Goal: Find specific page/section: Find specific page/section

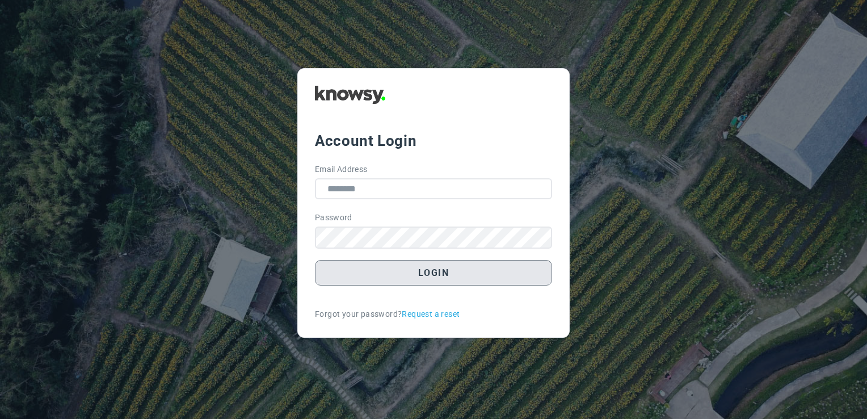
type input "**********"
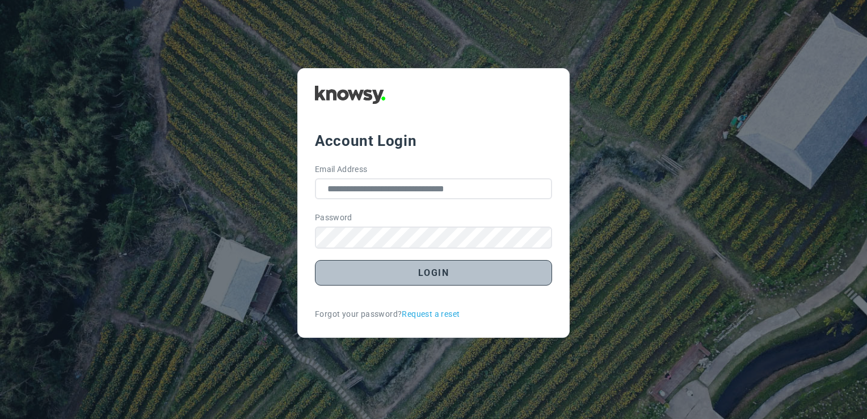
click at [480, 269] on button "Login" at bounding box center [433, 273] width 237 height 26
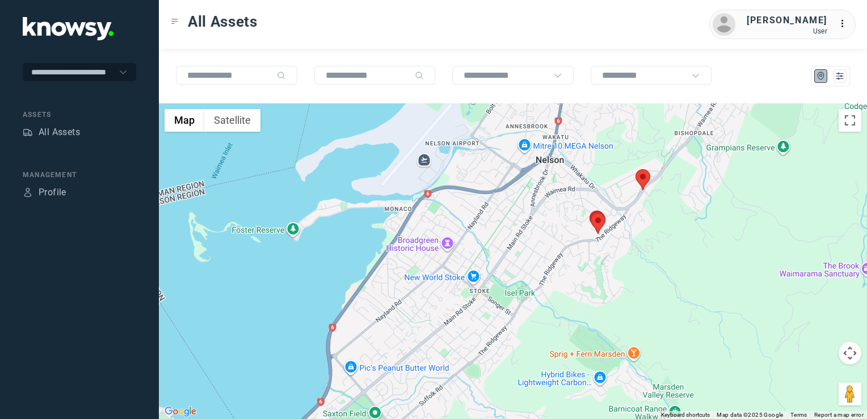
click at [648, 182] on img at bounding box center [643, 179] width 15 height 21
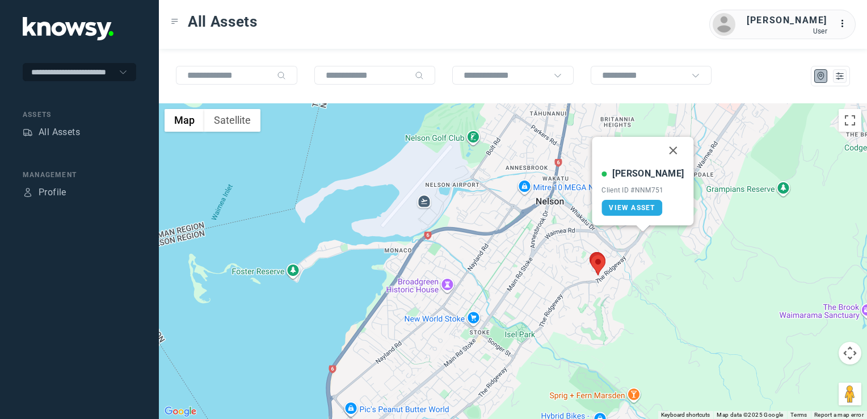
drag, startPoint x: 656, startPoint y: 153, endPoint x: 670, endPoint y: 158, distance: 15.1
click at [660, 153] on button "Close" at bounding box center [673, 150] width 27 height 27
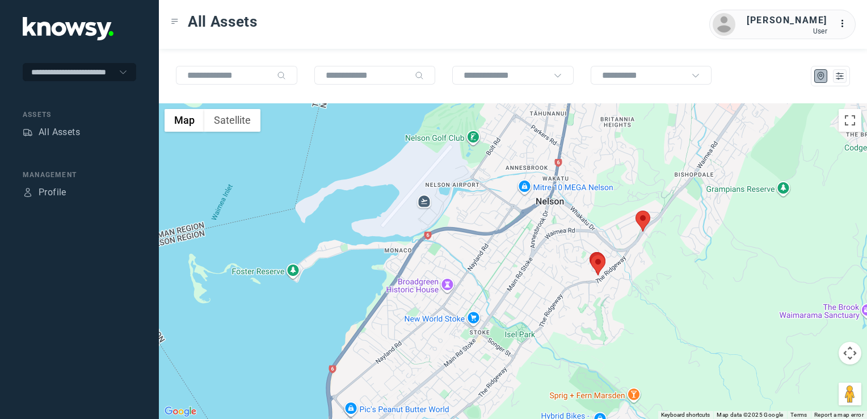
drag, startPoint x: 604, startPoint y: 256, endPoint x: 592, endPoint y: 269, distance: 17.3
click at [592, 269] on div "To navigate, press the arrow keys." at bounding box center [513, 261] width 708 height 316
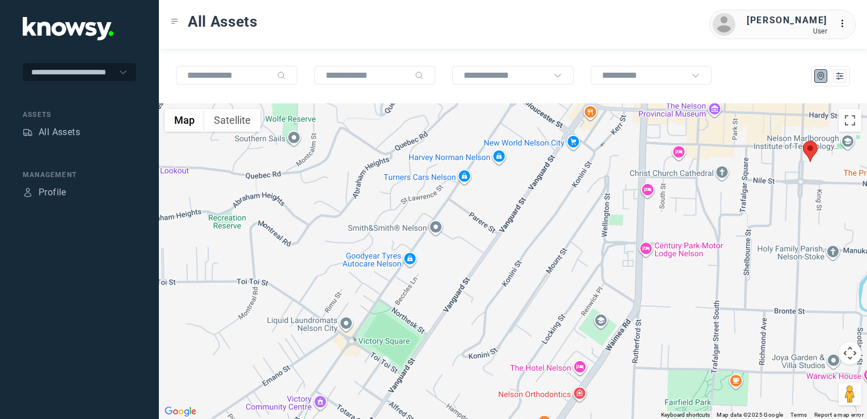
drag, startPoint x: 568, startPoint y: 291, endPoint x: 599, endPoint y: 242, distance: 57.8
click at [588, 251] on div at bounding box center [513, 261] width 708 height 316
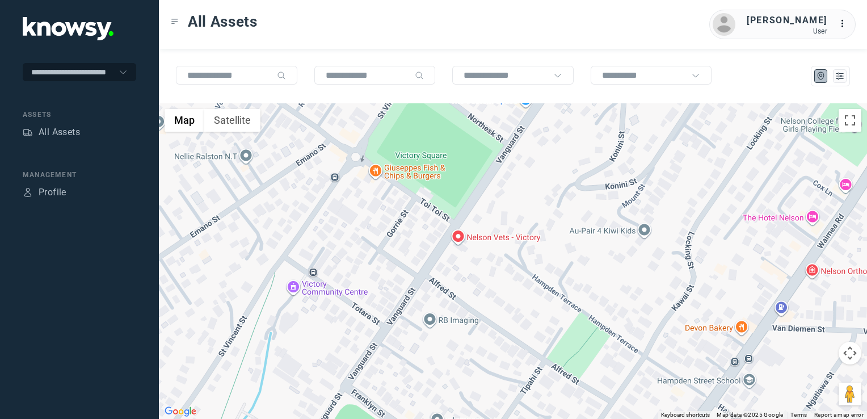
drag, startPoint x: 479, startPoint y: 304, endPoint x: 573, endPoint y: 212, distance: 130.9
click at [531, 236] on div at bounding box center [513, 261] width 708 height 316
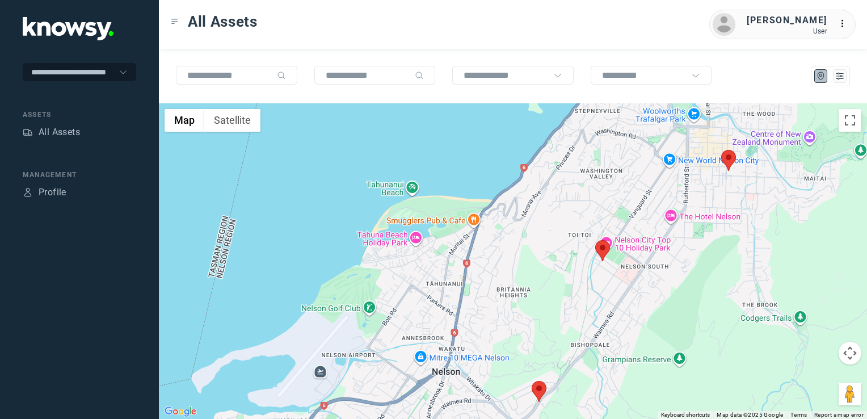
drag, startPoint x: 702, startPoint y: 212, endPoint x: 651, endPoint y: 244, distance: 60.5
click at [651, 244] on div at bounding box center [513, 261] width 708 height 316
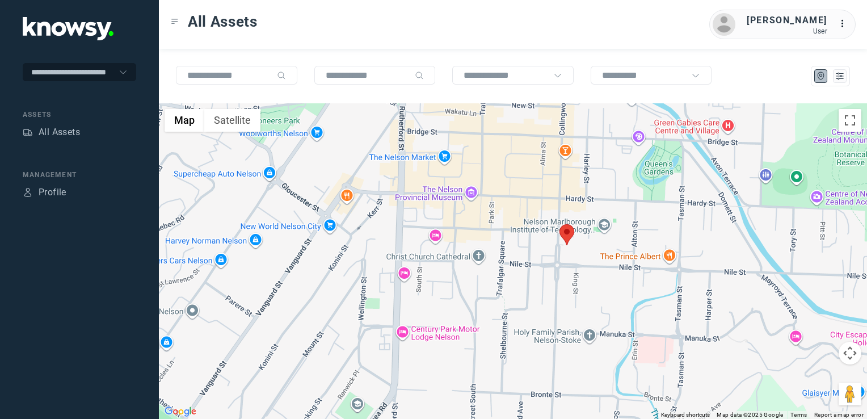
click at [568, 238] on img at bounding box center [567, 234] width 15 height 21
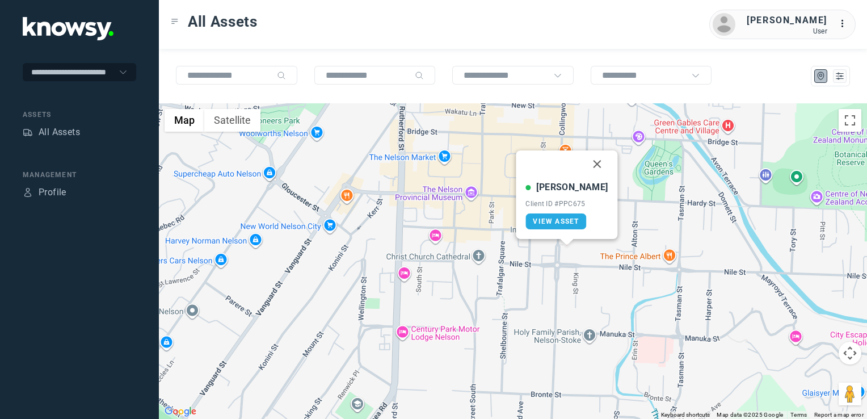
drag, startPoint x: 585, startPoint y: 161, endPoint x: 530, endPoint y: 228, distance: 85.9
click at [585, 162] on button "Close" at bounding box center [597, 163] width 27 height 27
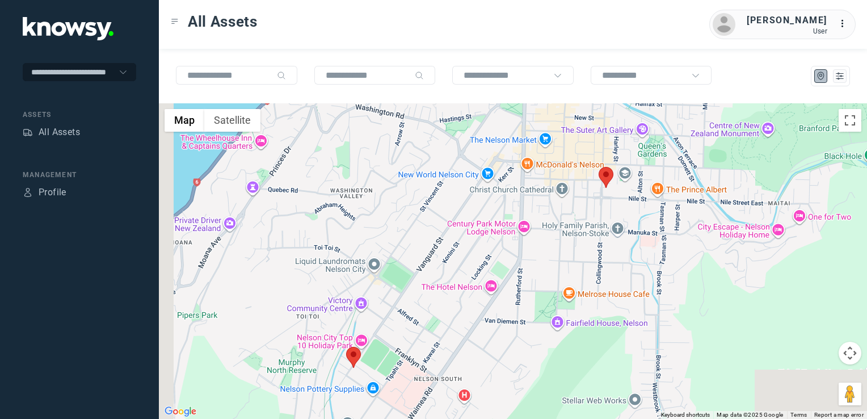
drag, startPoint x: 419, startPoint y: 284, endPoint x: 543, endPoint y: 192, distance: 154.5
click at [517, 204] on div "To navigate, press the arrow keys." at bounding box center [513, 261] width 708 height 316
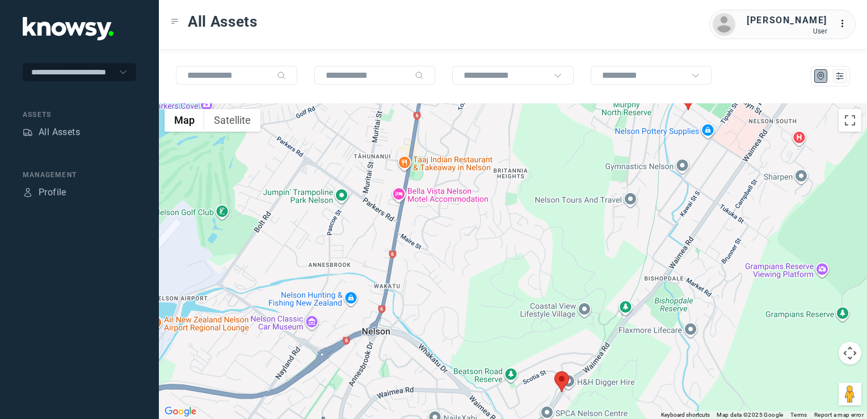
drag, startPoint x: 480, startPoint y: 244, endPoint x: 552, endPoint y: 202, distance: 83.4
click at [531, 203] on div at bounding box center [513, 261] width 708 height 316
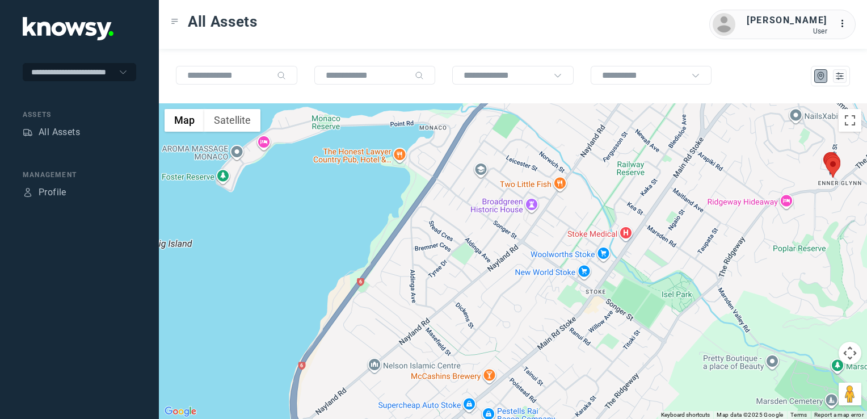
click at [575, 204] on div at bounding box center [513, 261] width 708 height 316
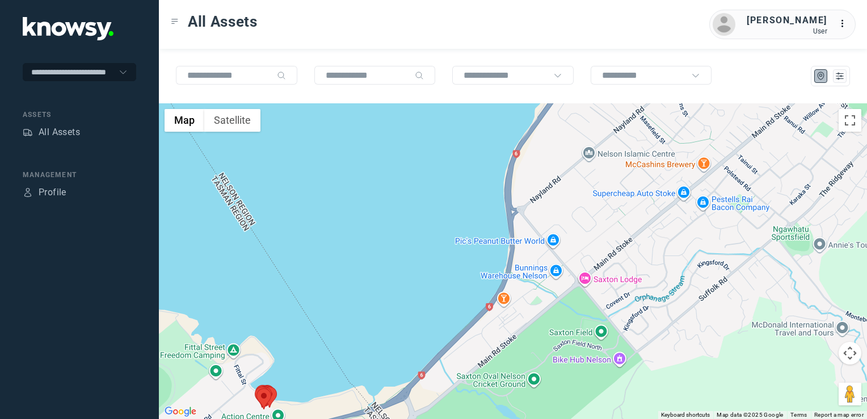
click at [631, 221] on div at bounding box center [513, 261] width 708 height 316
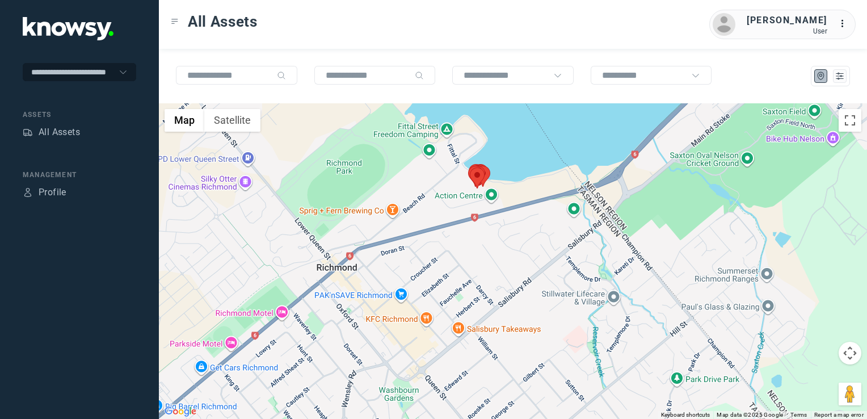
drag, startPoint x: 636, startPoint y: 205, endPoint x: 674, endPoint y: 207, distance: 38.7
click at [659, 200] on div at bounding box center [513, 261] width 708 height 316
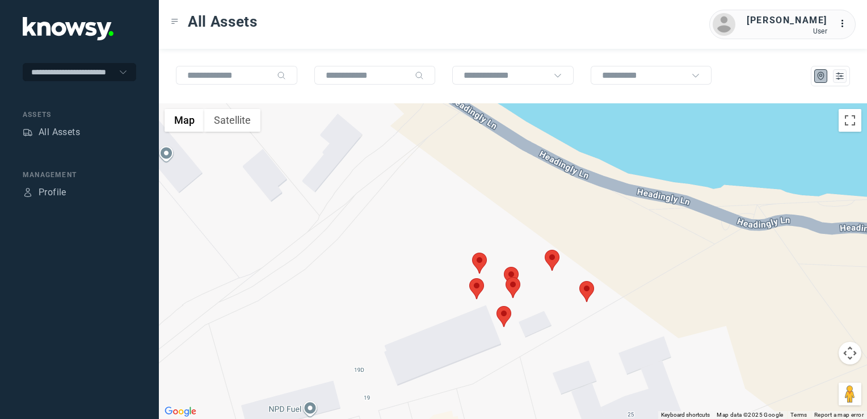
click at [582, 293] on img at bounding box center [587, 291] width 15 height 21
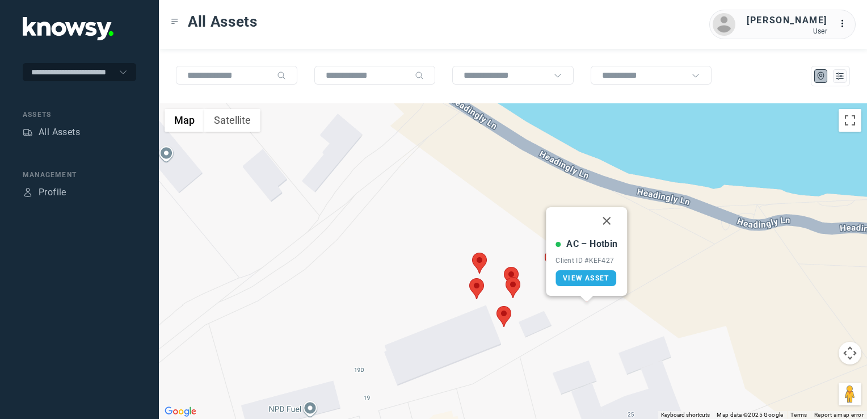
click at [606, 219] on button "Close" at bounding box center [607, 220] width 27 height 27
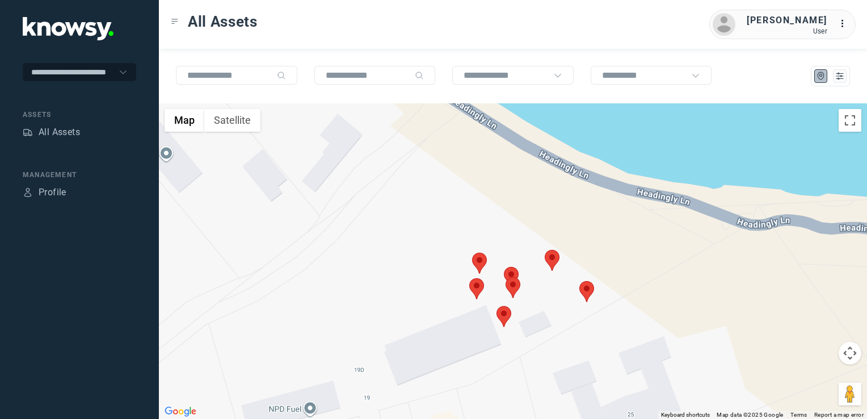
click at [472, 293] on img at bounding box center [476, 288] width 15 height 21
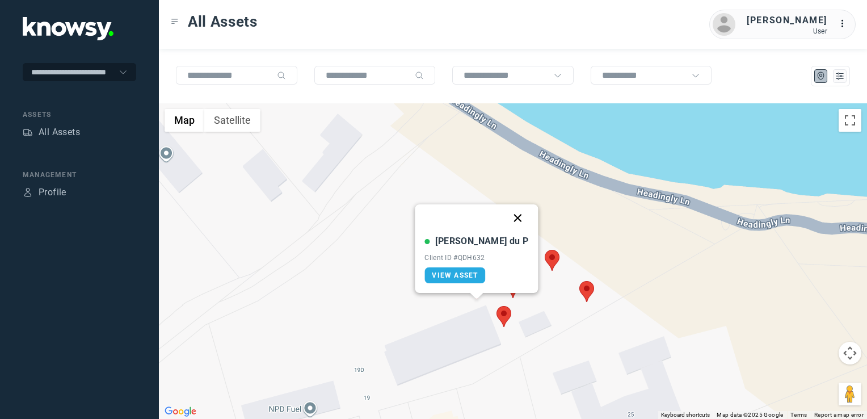
click at [505, 217] on button "Close" at bounding box center [518, 217] width 27 height 27
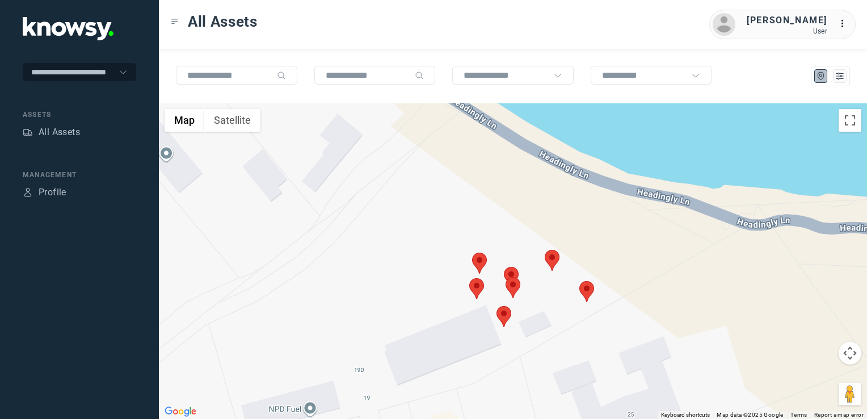
click at [476, 260] on img at bounding box center [479, 263] width 15 height 21
click at [480, 250] on div "To navigate, press the arrow keys." at bounding box center [513, 261] width 708 height 316
click at [480, 260] on img at bounding box center [479, 263] width 15 height 21
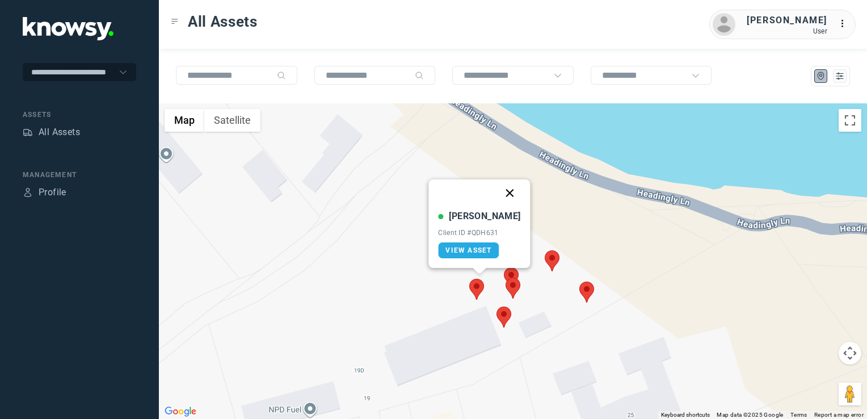
click at [501, 190] on button "Close" at bounding box center [510, 192] width 27 height 27
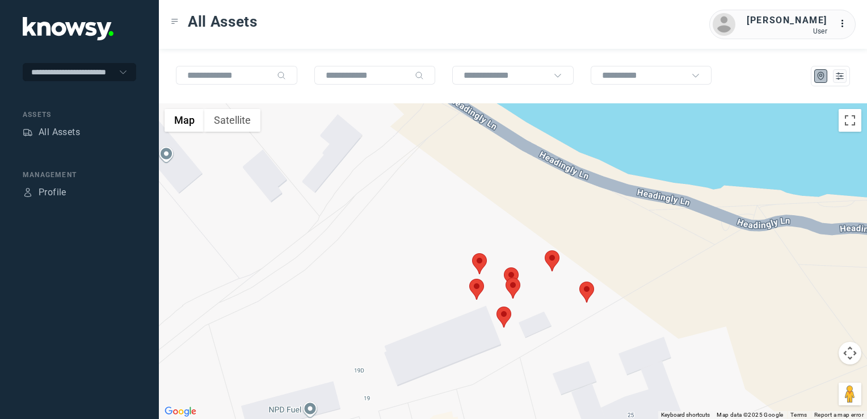
click at [550, 260] on img at bounding box center [552, 260] width 15 height 21
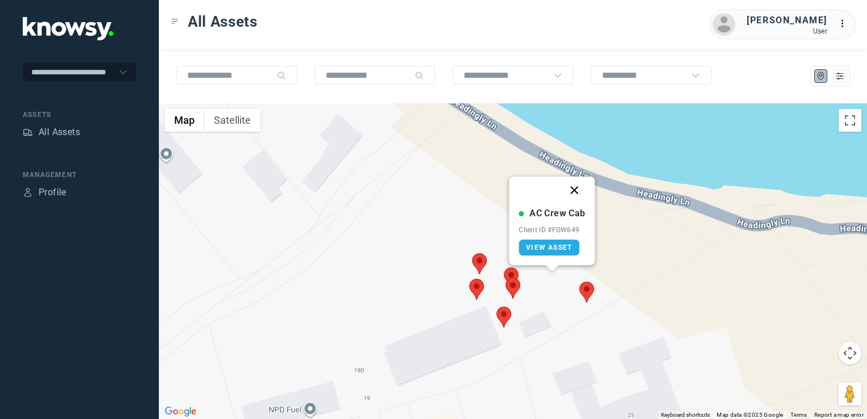
click at [578, 192] on button "Close" at bounding box center [574, 190] width 27 height 27
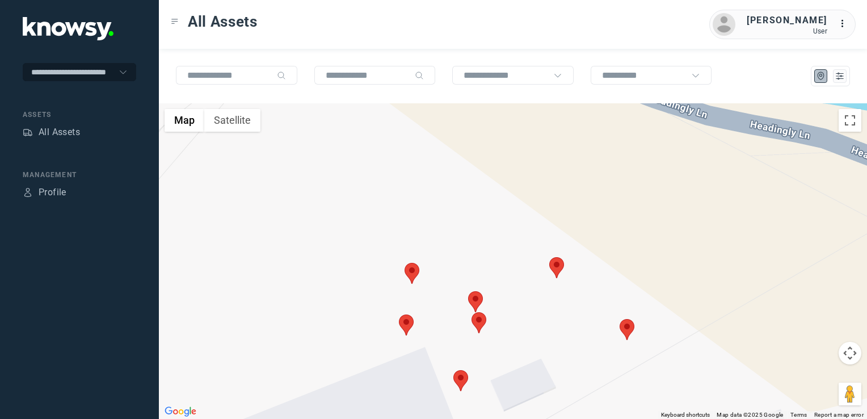
click at [479, 301] on img at bounding box center [475, 301] width 15 height 21
click at [477, 334] on div "Surfacing Ute Client ID #LDK645 View Asset" at bounding box center [513, 261] width 708 height 316
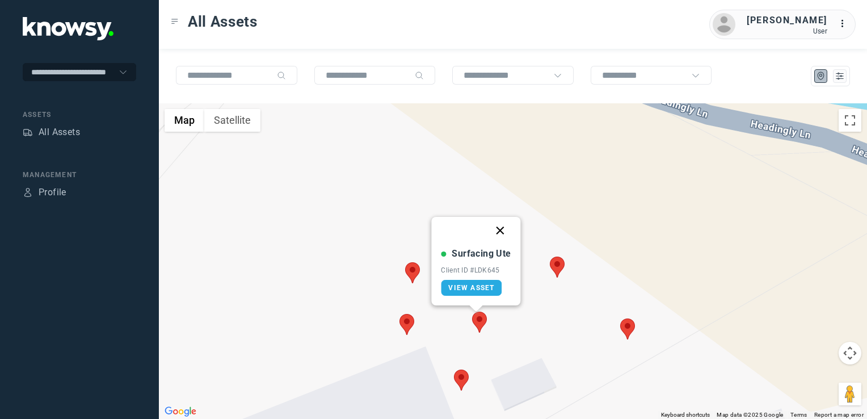
click at [493, 233] on button "Close" at bounding box center [500, 230] width 27 height 27
click at [485, 320] on img at bounding box center [479, 322] width 15 height 21
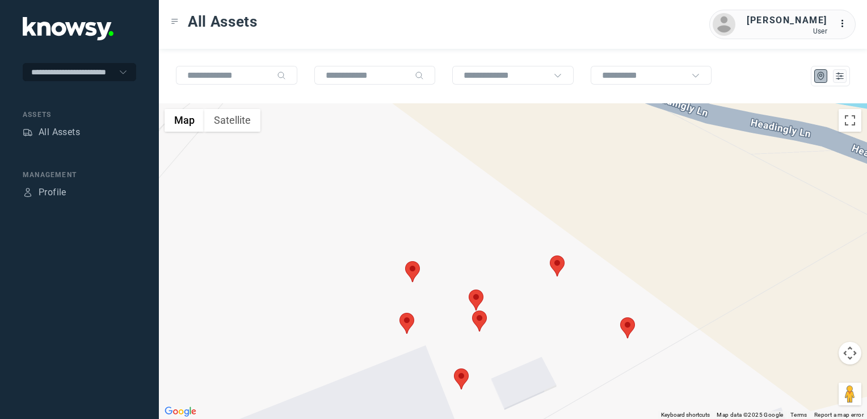
click at [480, 316] on img at bounding box center [479, 321] width 15 height 21
drag, startPoint x: 499, startPoint y: 251, endPoint x: 494, endPoint y: 284, distance: 33.2
click at [499, 252] on button "Close" at bounding box center [501, 250] width 27 height 27
click at [462, 376] on img at bounding box center [461, 378] width 15 height 21
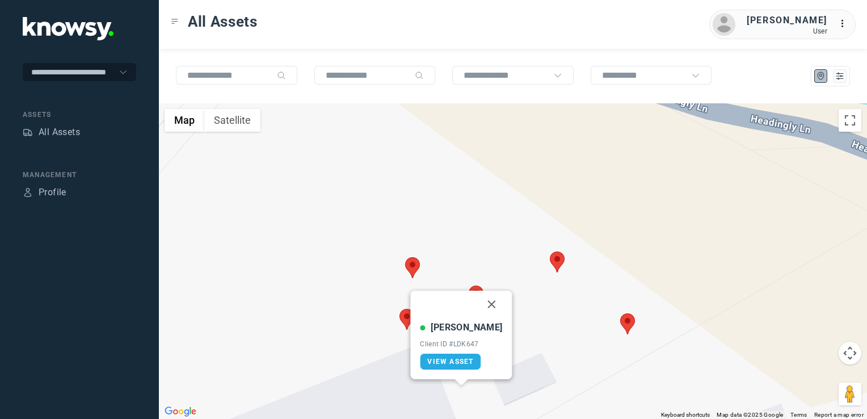
click at [482, 302] on button "Close" at bounding box center [492, 304] width 27 height 27
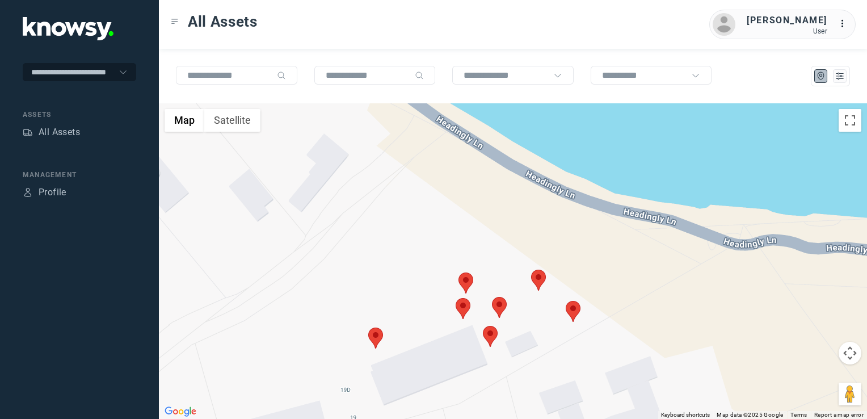
click at [461, 308] on img at bounding box center [463, 308] width 15 height 21
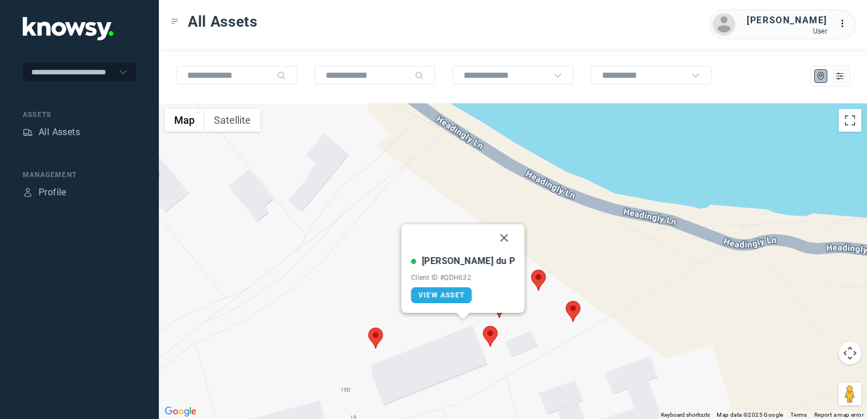
click at [378, 338] on img at bounding box center [375, 338] width 15 height 21
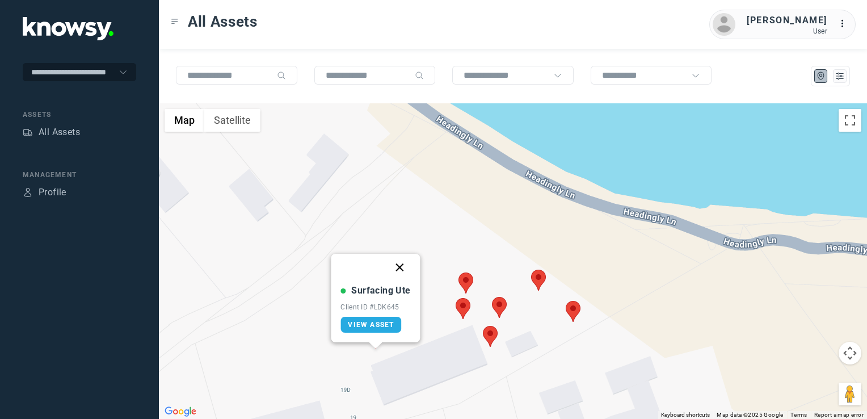
click at [401, 267] on button "Close" at bounding box center [400, 267] width 27 height 27
click at [471, 283] on img at bounding box center [466, 282] width 15 height 21
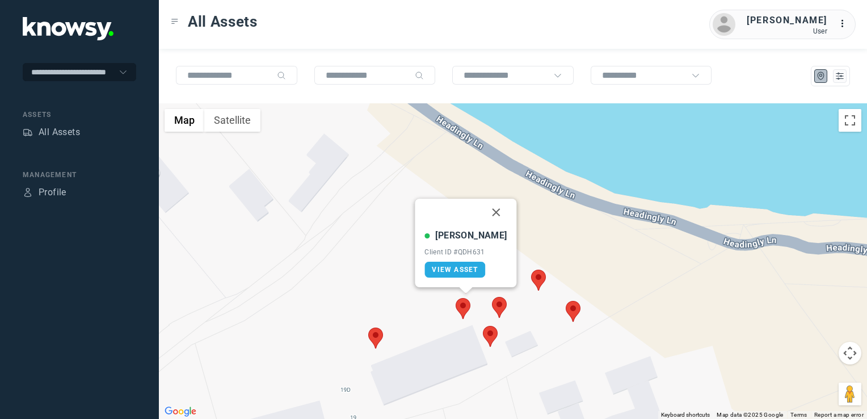
click at [499, 310] on img at bounding box center [499, 307] width 15 height 21
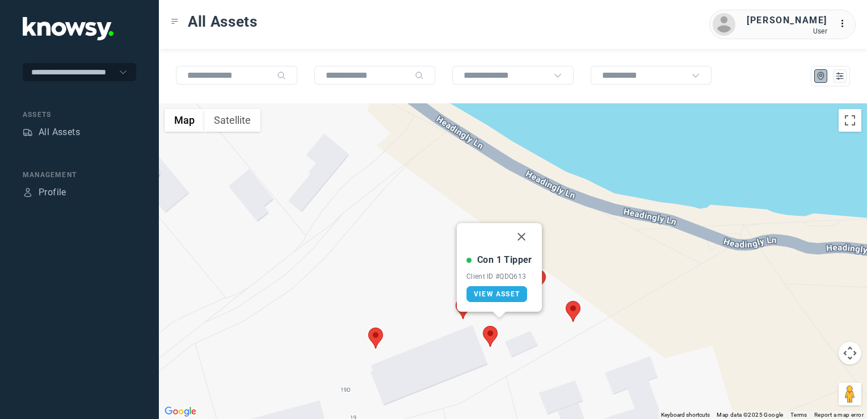
click at [491, 336] on img at bounding box center [490, 336] width 15 height 21
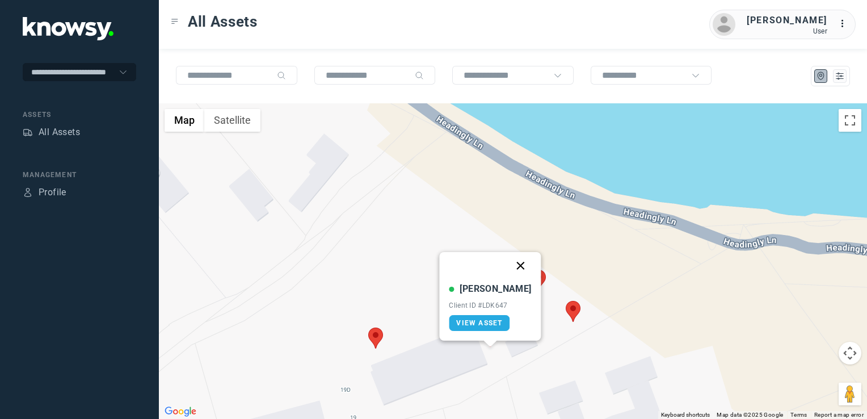
click at [511, 265] on button "Close" at bounding box center [521, 265] width 27 height 27
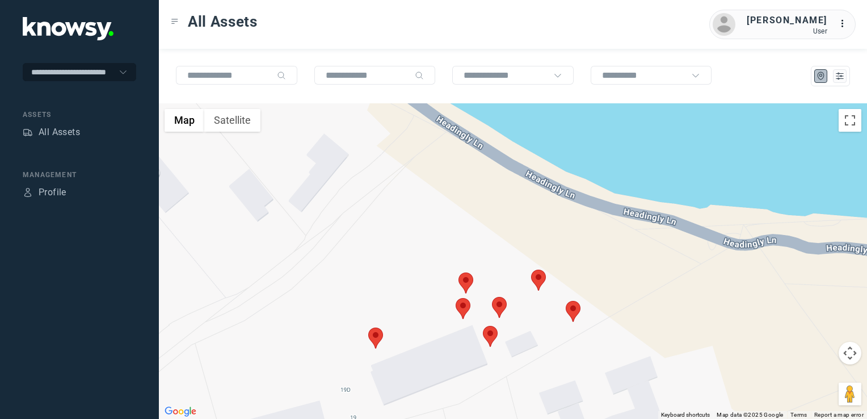
click at [535, 280] on img at bounding box center [538, 280] width 15 height 21
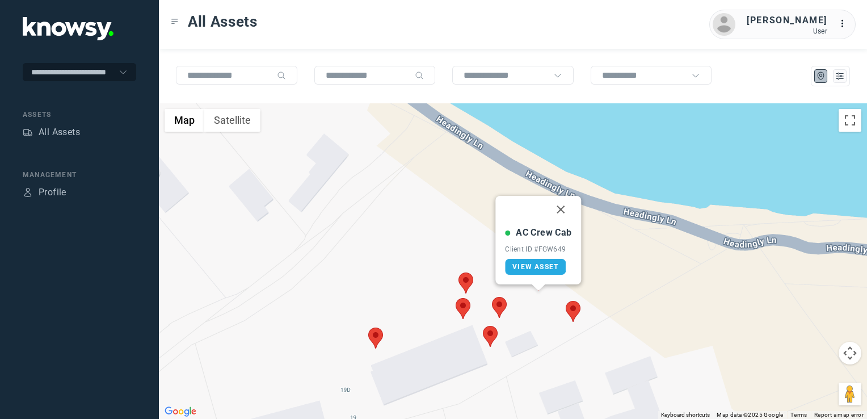
click at [561, 209] on button "Close" at bounding box center [561, 209] width 27 height 27
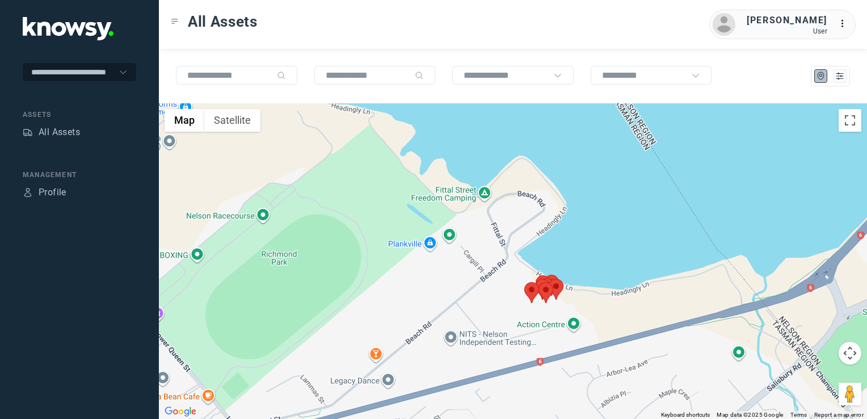
drag, startPoint x: 540, startPoint y: 364, endPoint x: 529, endPoint y: 304, distance: 60.7
click at [529, 305] on div "To navigate, press the arrow keys." at bounding box center [513, 261] width 708 height 316
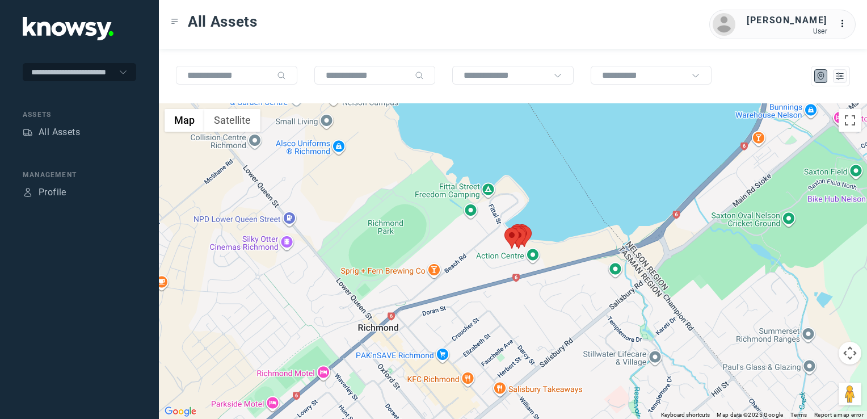
drag, startPoint x: 503, startPoint y: 301, endPoint x: 485, endPoint y: 261, distance: 44.0
click at [485, 259] on div at bounding box center [513, 261] width 708 height 316
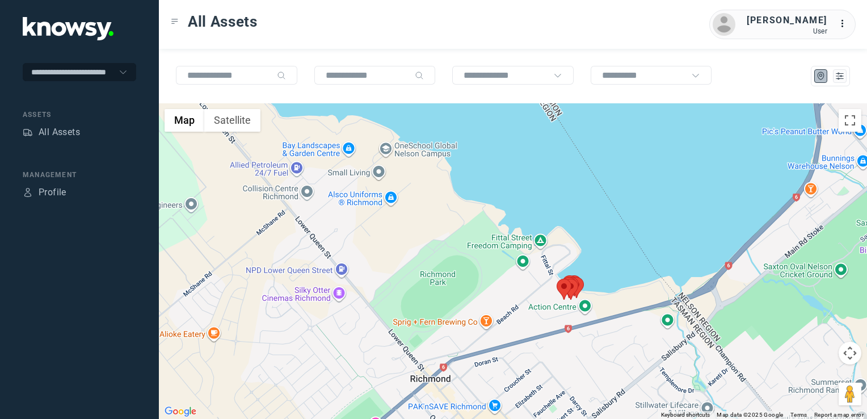
drag, startPoint x: 743, startPoint y: 254, endPoint x: 582, endPoint y: 346, distance: 184.9
click at [585, 345] on div at bounding box center [513, 261] width 708 height 316
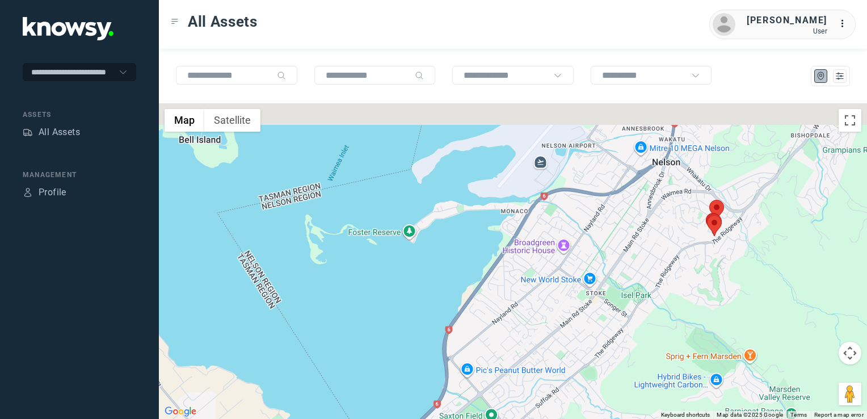
drag, startPoint x: 617, startPoint y: 264, endPoint x: 553, endPoint y: 315, distance: 81.2
click at [554, 314] on div at bounding box center [513, 261] width 708 height 316
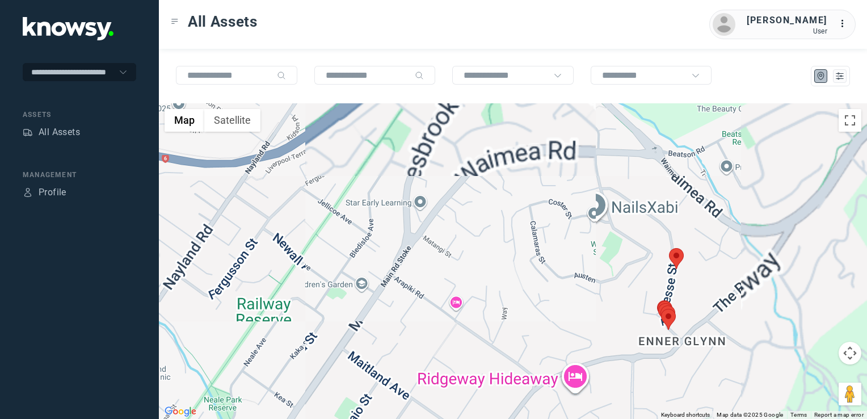
click at [677, 258] on img at bounding box center [676, 258] width 15 height 21
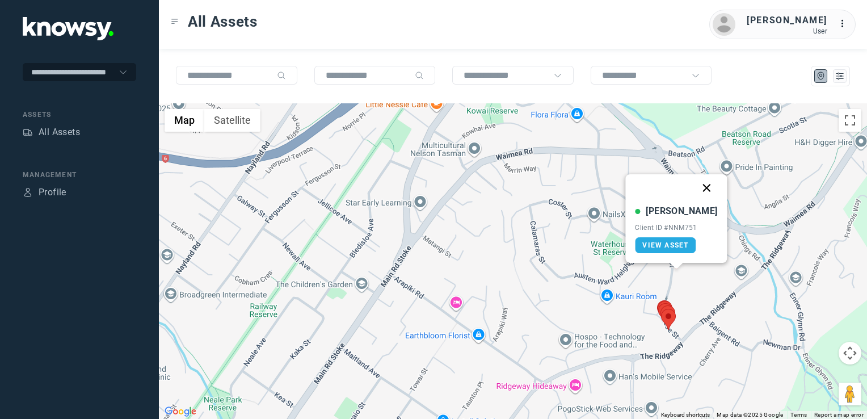
click at [699, 188] on button "Close" at bounding box center [707, 187] width 27 height 27
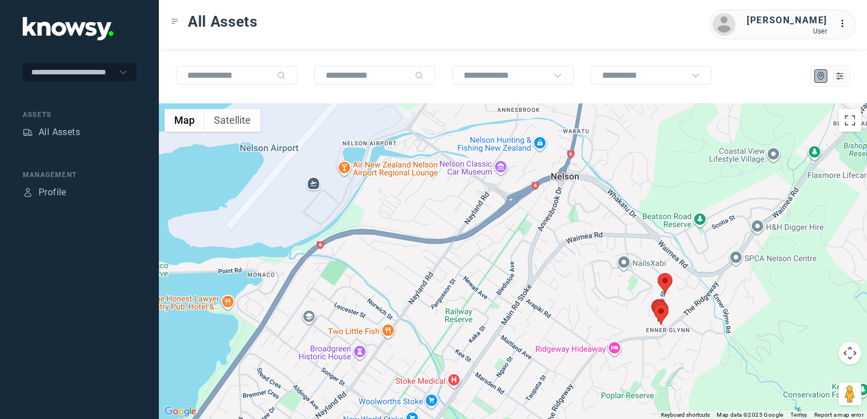
drag, startPoint x: 671, startPoint y: 324, endPoint x: 624, endPoint y: 367, distance: 63.9
click at [634, 356] on div "To navigate, press the arrow keys." at bounding box center [513, 261] width 708 height 316
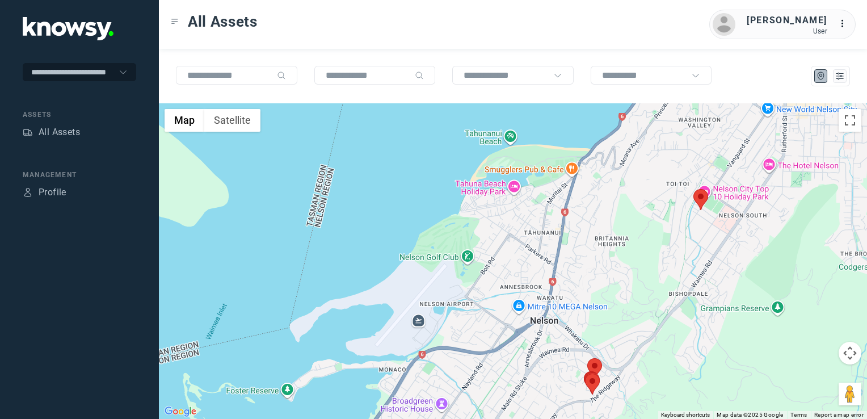
drag, startPoint x: 706, startPoint y: 299, endPoint x: 654, endPoint y: 337, distance: 64.9
click at [656, 335] on div at bounding box center [513, 261] width 708 height 316
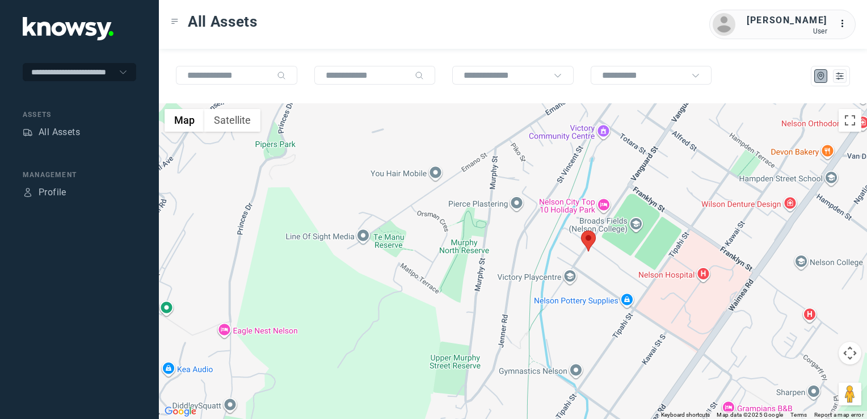
click at [590, 237] on img at bounding box center [588, 240] width 15 height 21
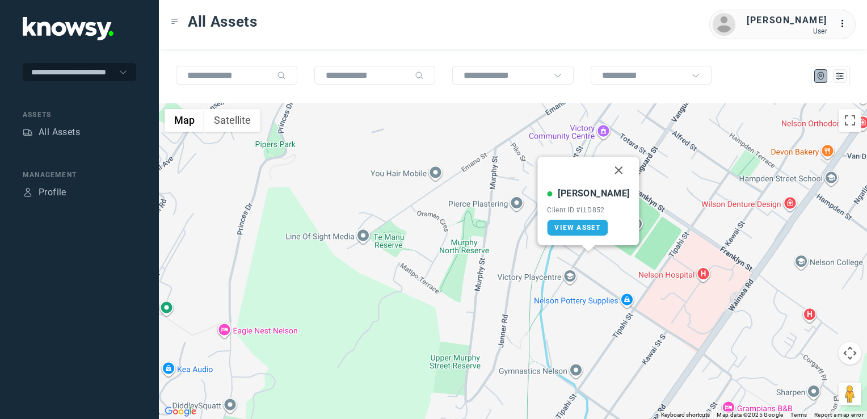
drag, startPoint x: 610, startPoint y: 167, endPoint x: 619, endPoint y: 177, distance: 13.3
click at [610, 167] on button "Close" at bounding box center [619, 170] width 27 height 27
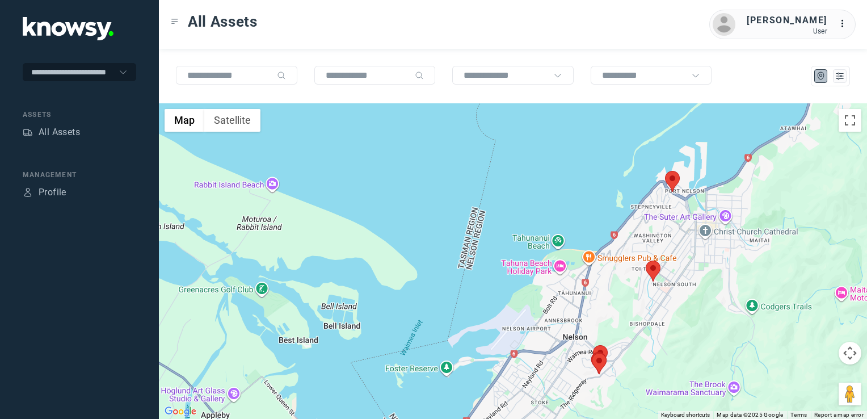
drag, startPoint x: 708, startPoint y: 230, endPoint x: 686, endPoint y: 276, distance: 51.3
click at [686, 276] on div "To navigate, press the arrow keys." at bounding box center [513, 261] width 708 height 316
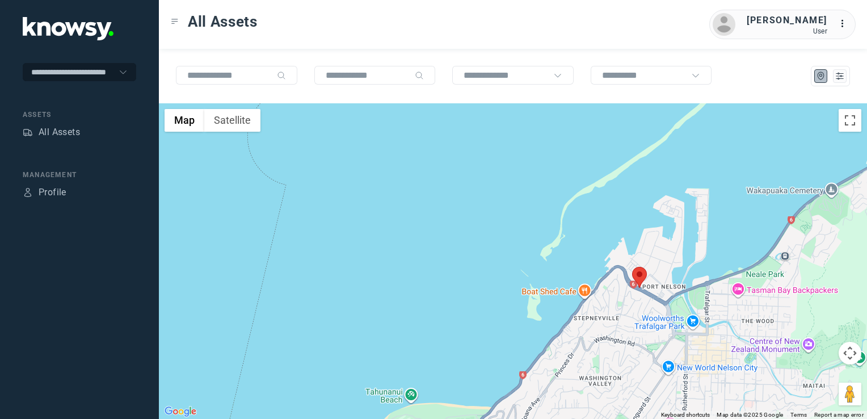
click at [641, 276] on img at bounding box center [639, 277] width 15 height 21
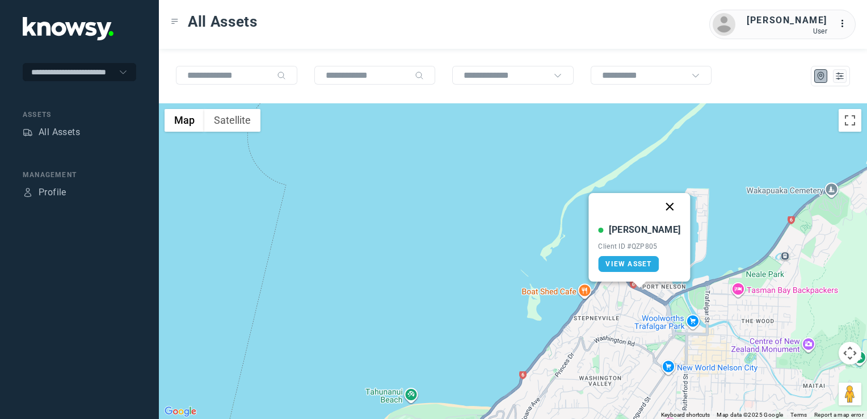
click at [660, 208] on button "Close" at bounding box center [670, 206] width 27 height 27
